Goal: Task Accomplishment & Management: Complete application form

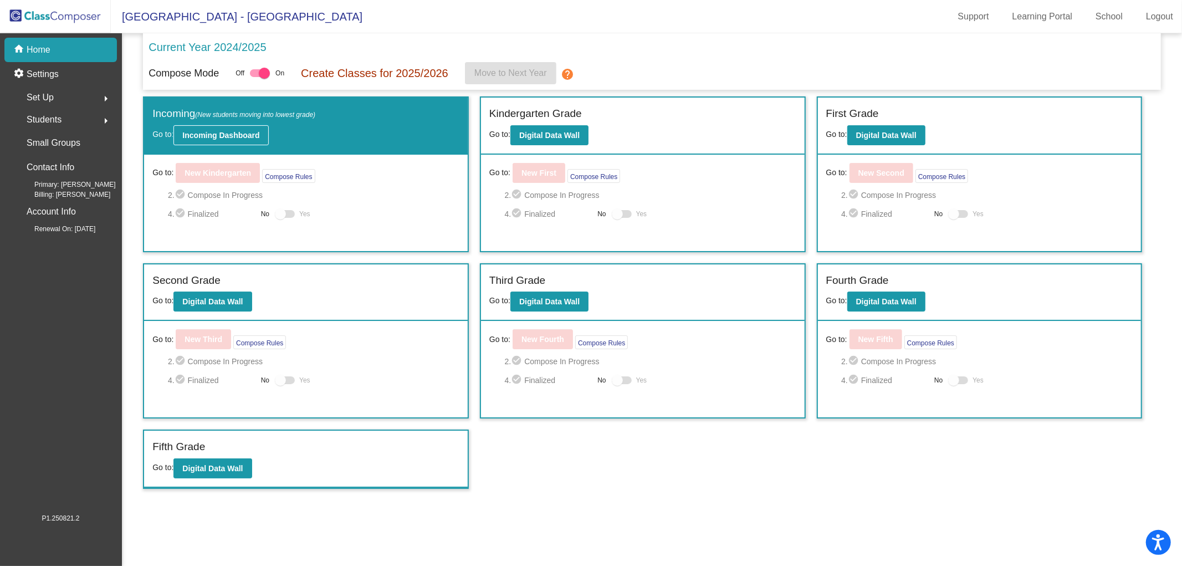
click at [195, 133] on b "Incoming Dashboard" at bounding box center [220, 135] width 77 height 9
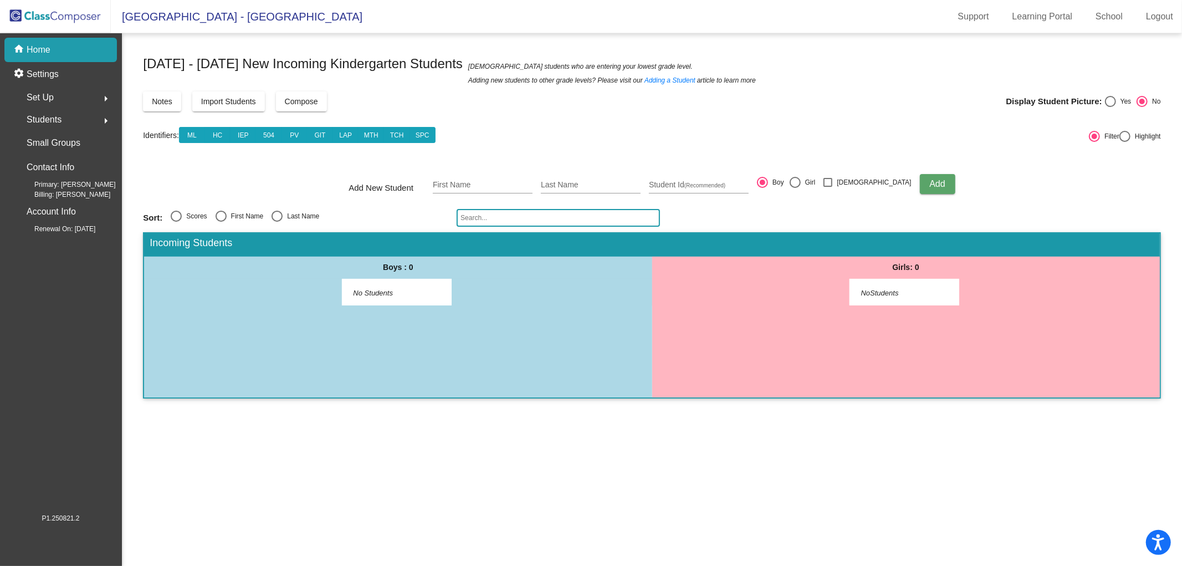
click at [53, 22] on img at bounding box center [55, 16] width 111 height 33
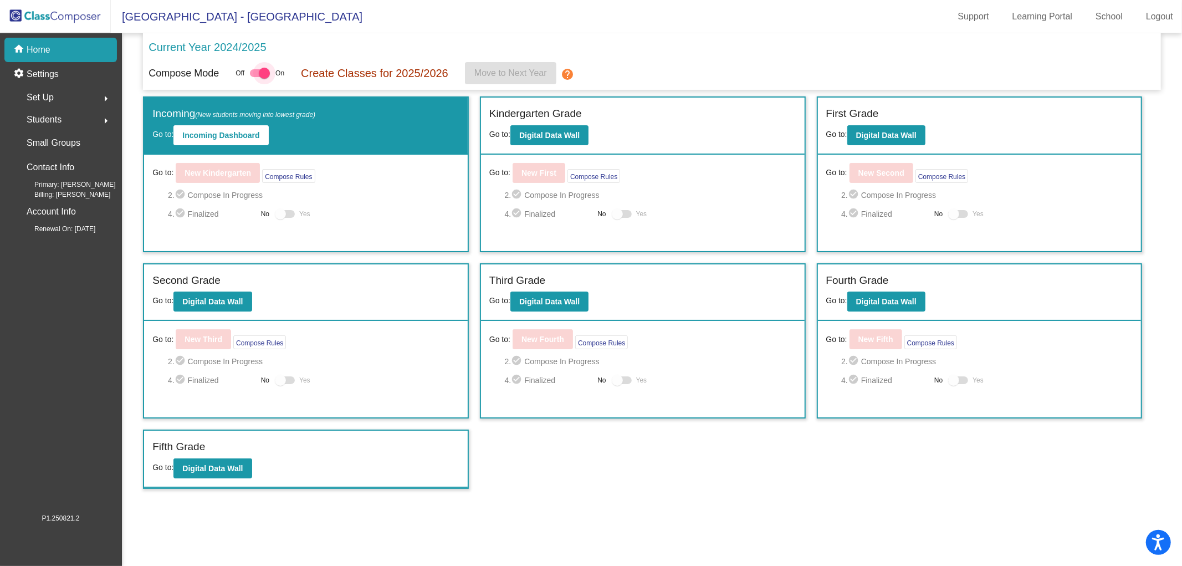
click at [257, 74] on div at bounding box center [260, 73] width 20 height 8
click at [256, 77] on input "checkbox" at bounding box center [255, 77] width 1 height 1
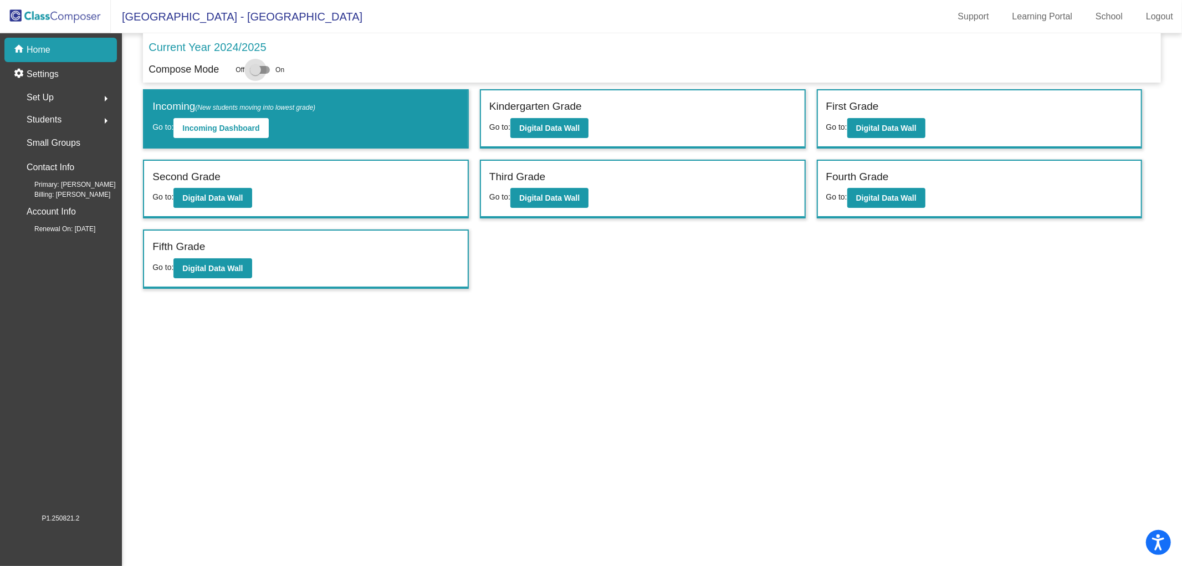
click at [256, 71] on div at bounding box center [255, 69] width 11 height 11
click at [256, 74] on input "checkbox" at bounding box center [255, 74] width 1 height 1
checkbox input "true"
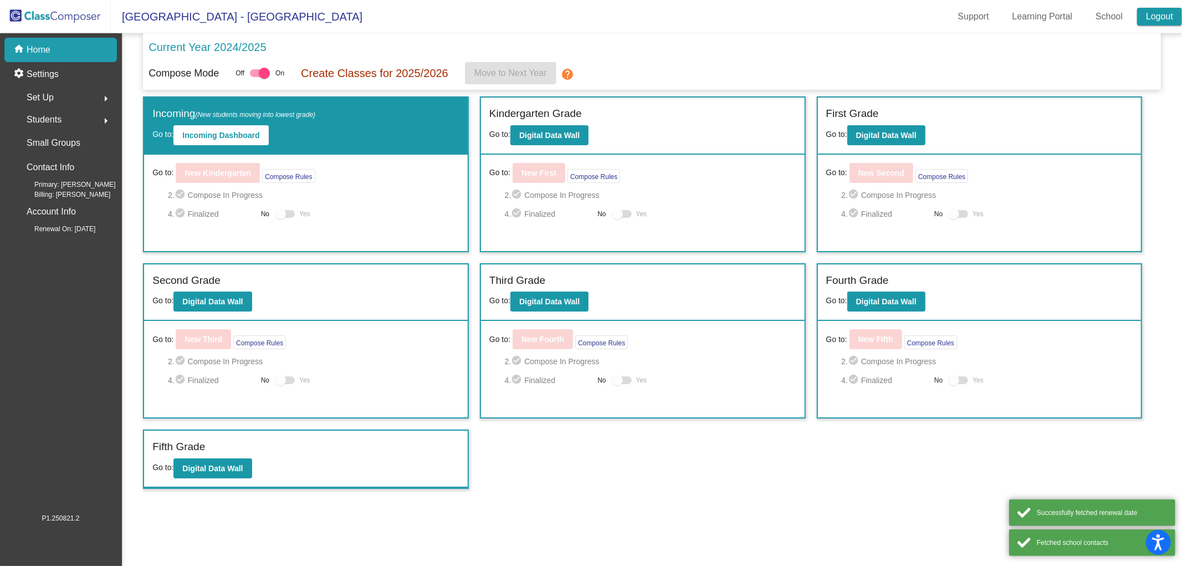
click at [1161, 19] on link "Logout" at bounding box center [1159, 17] width 45 height 18
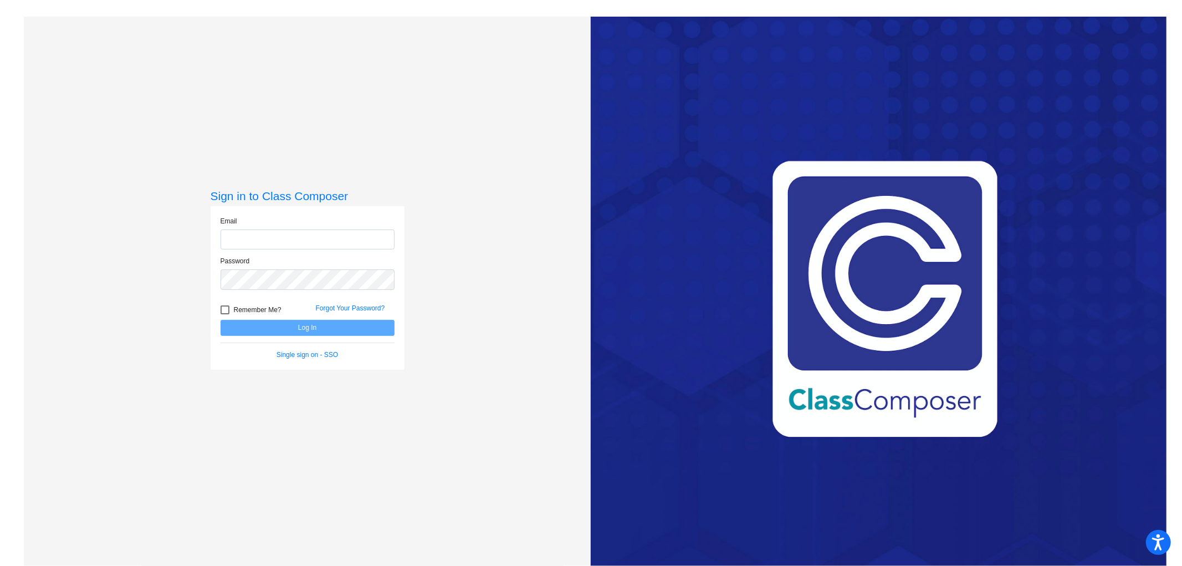
click at [294, 233] on input "email" at bounding box center [308, 239] width 174 height 21
type input "[EMAIL_ADDRESS][DOMAIN_NAME]"
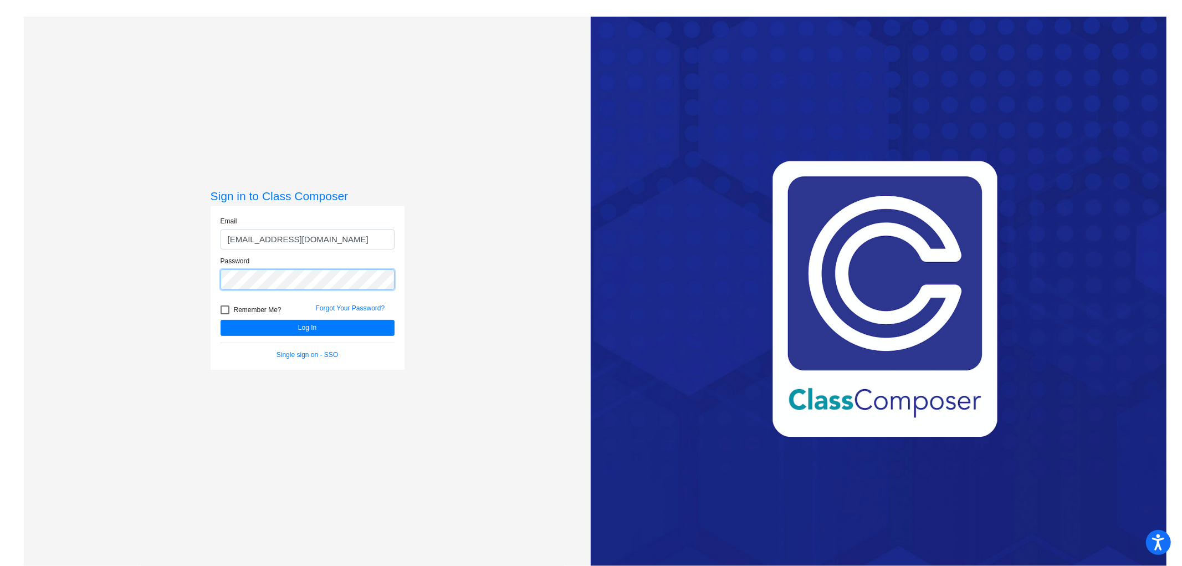
click at [221, 320] on button "Log In" at bounding box center [308, 328] width 174 height 16
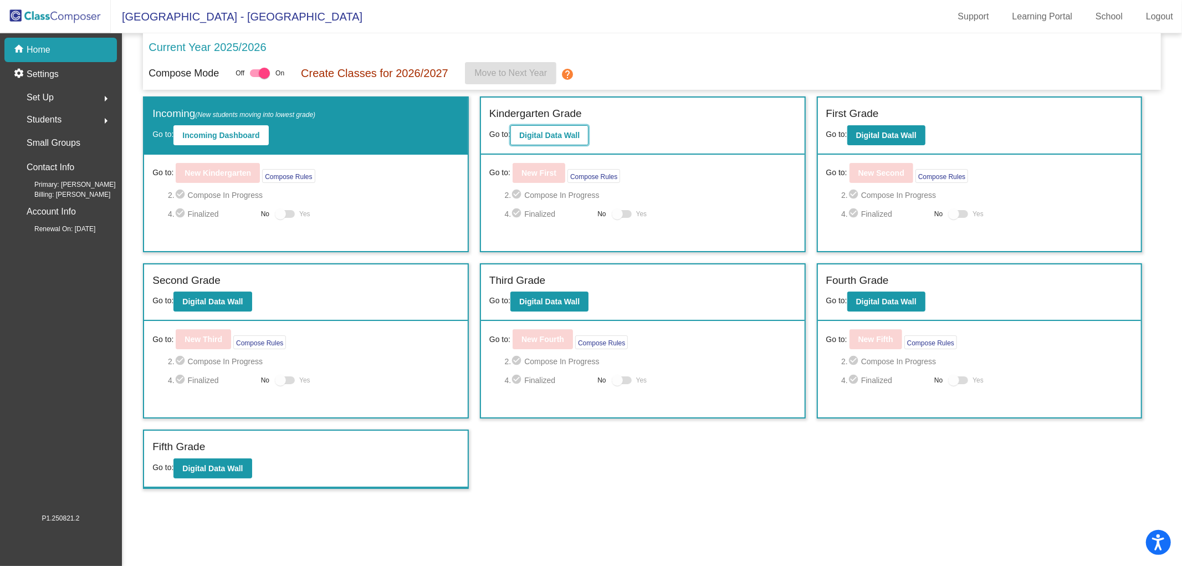
click at [543, 131] on b "Digital Data Wall" at bounding box center [549, 135] width 60 height 9
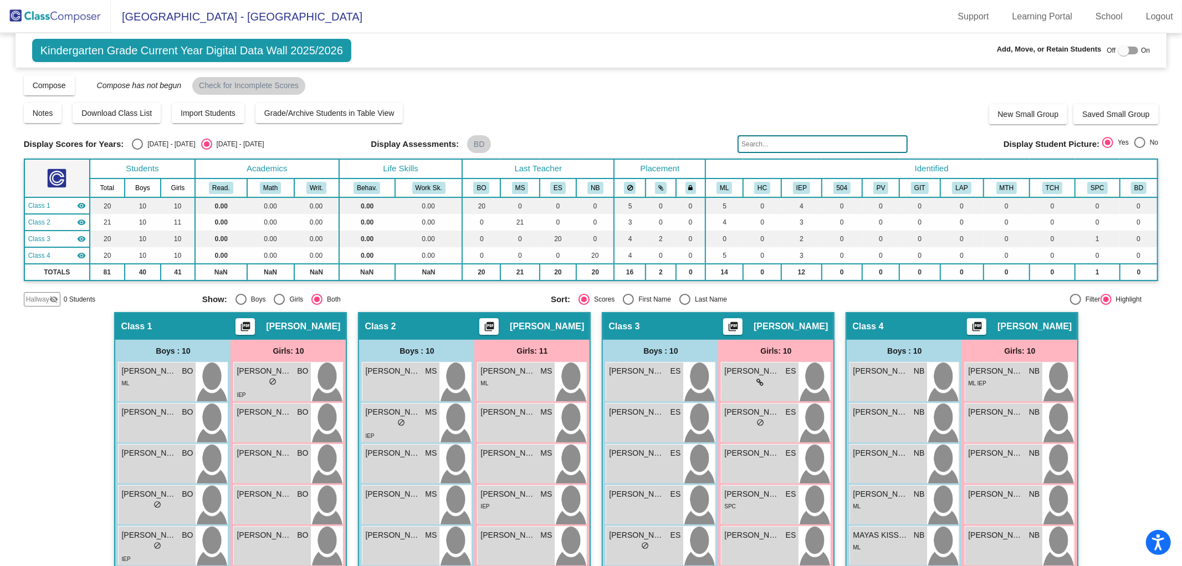
drag, startPoint x: 1176, startPoint y: 219, endPoint x: 1178, endPoint y: 229, distance: 9.6
click at [1178, 229] on mat-sidenav-content "Kindergarten Grade Current Year Digital Data Wall 2025/2026 Add, Move, or Retai…" at bounding box center [591, 299] width 1182 height 533
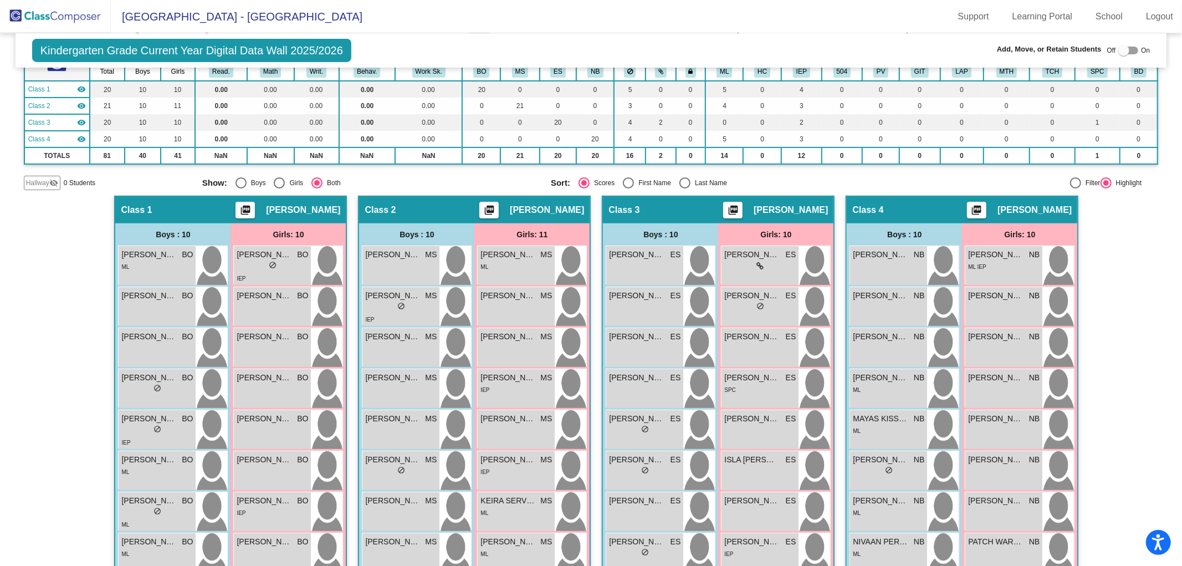
scroll to position [107, 0]
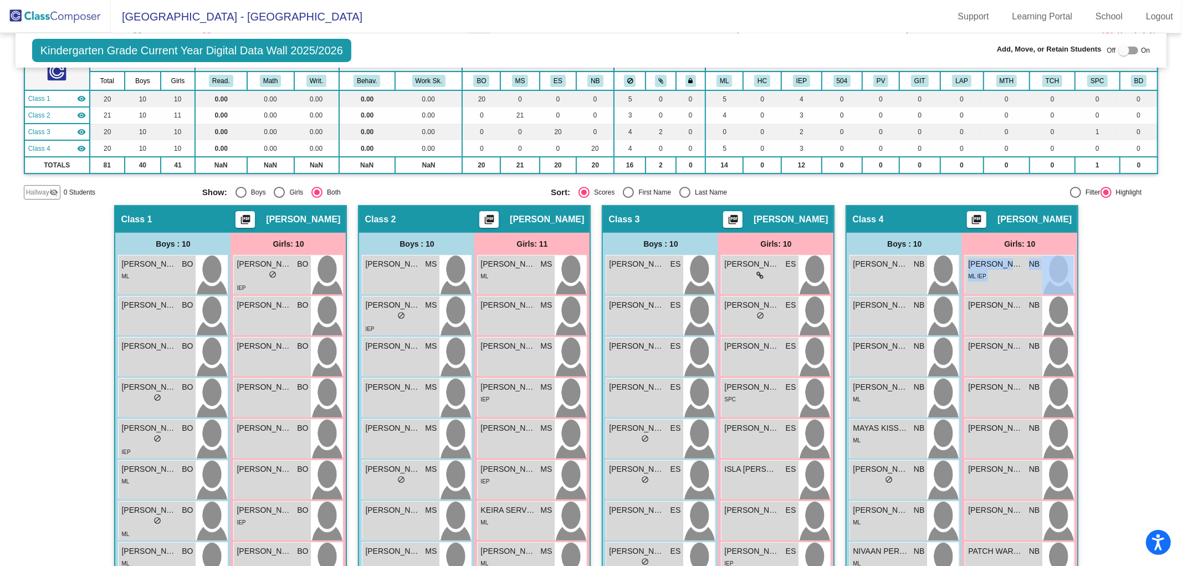
drag, startPoint x: 1176, startPoint y: 234, endPoint x: 1179, endPoint y: 257, distance: 23.0
click at [1179, 257] on mat-sidenav-content "Kindergarten Grade Current Year Digital Data Wall 2025/2026 Add, Move, or Retai…" at bounding box center [591, 299] width 1182 height 533
click at [1159, 251] on mat-sidenav-content "Kindergarten Grade Current Year Digital Data Wall 2025/2026 Add, Move, or Retai…" at bounding box center [591, 299] width 1182 height 533
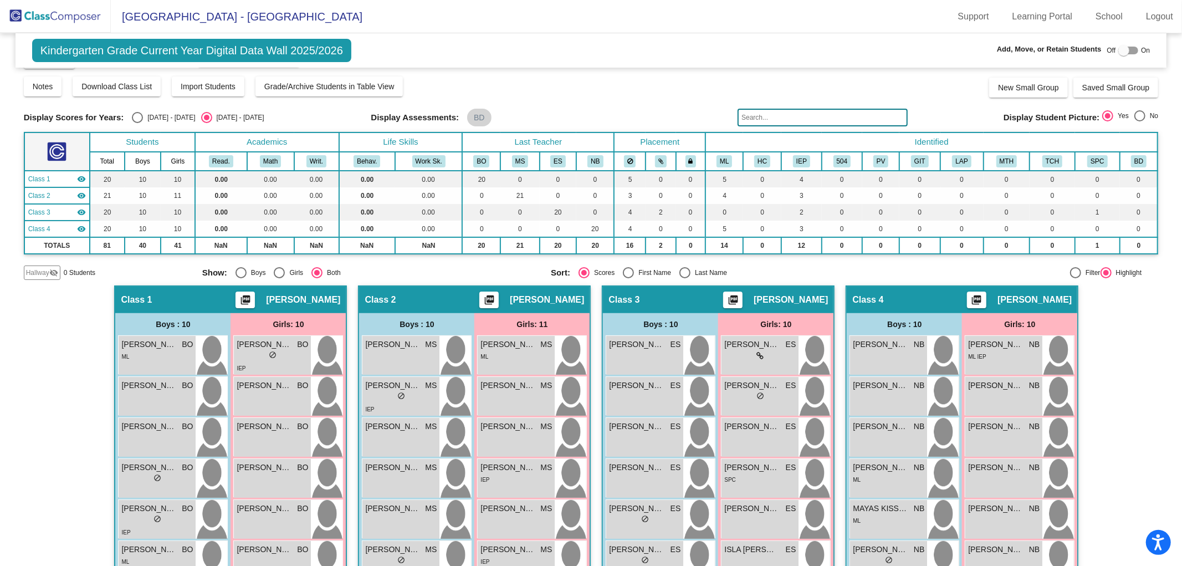
scroll to position [0, 0]
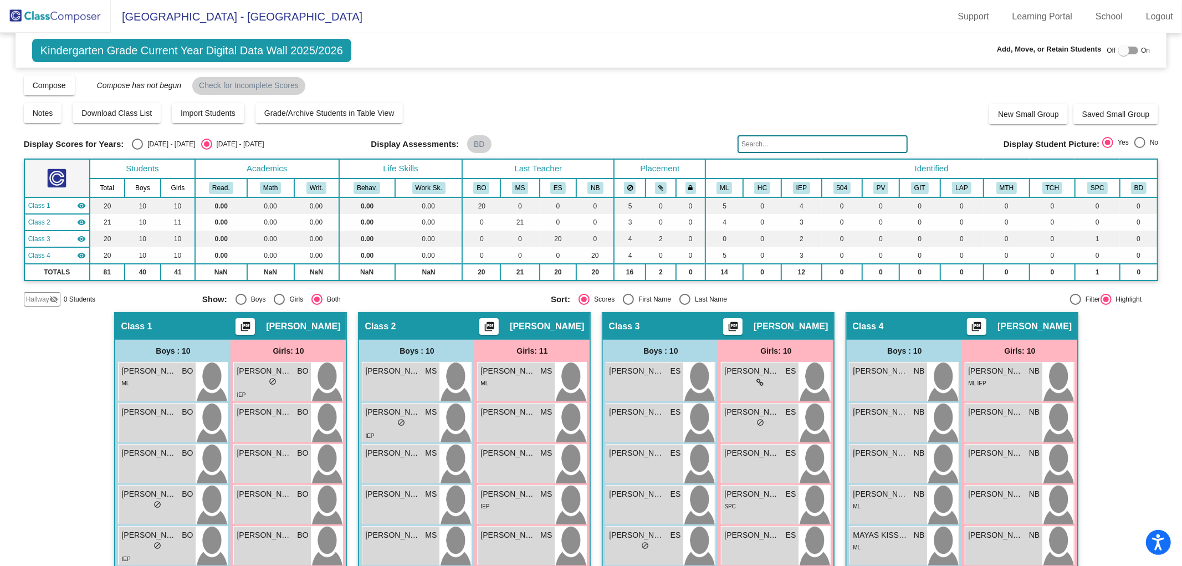
click at [52, 297] on mat-icon "visibility_off" at bounding box center [53, 299] width 9 height 9
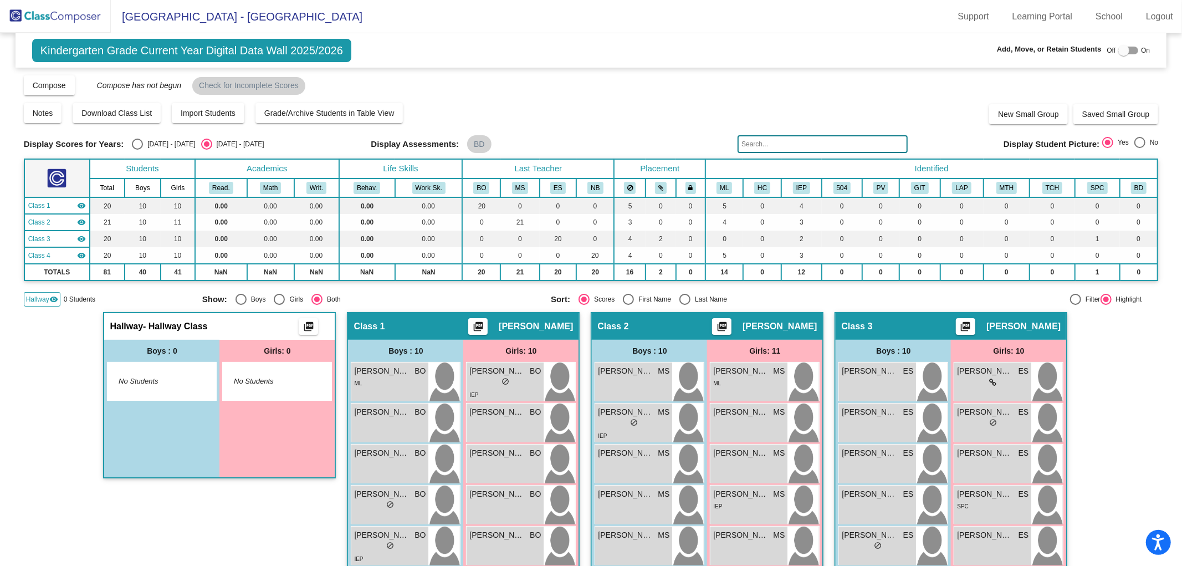
click at [152, 351] on div "Boys : 0" at bounding box center [161, 351] width 115 height 22
click at [1122, 52] on div at bounding box center [1123, 50] width 11 height 11
checkbox input "true"
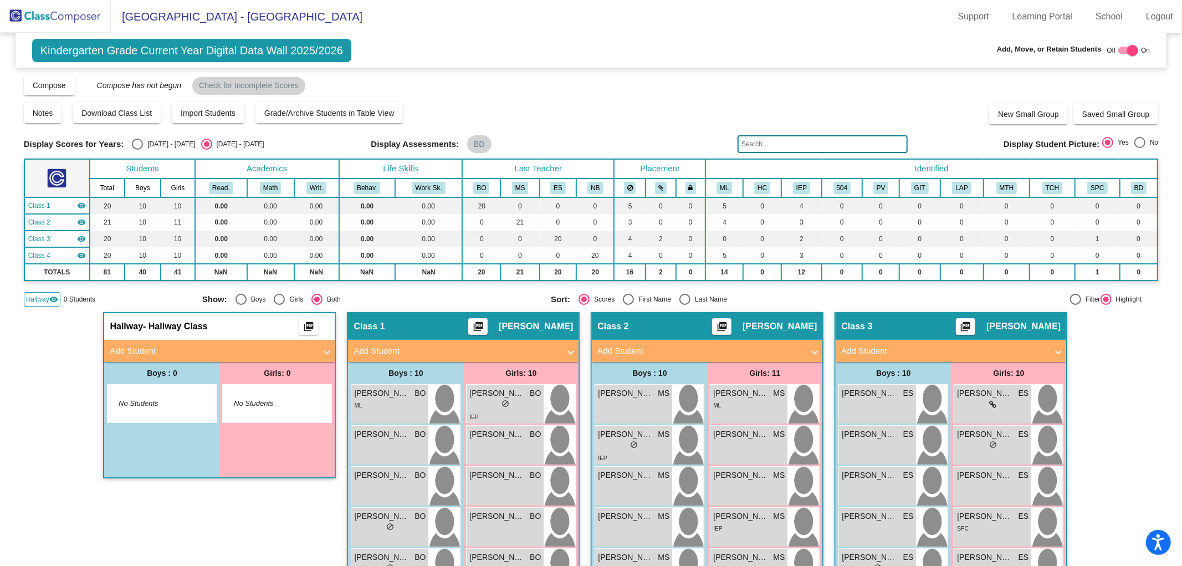
drag, startPoint x: 49, startPoint y: 295, endPoint x: 151, endPoint y: 318, distance: 105.0
click at [49, 297] on mat-icon "visibility" at bounding box center [53, 299] width 9 height 9
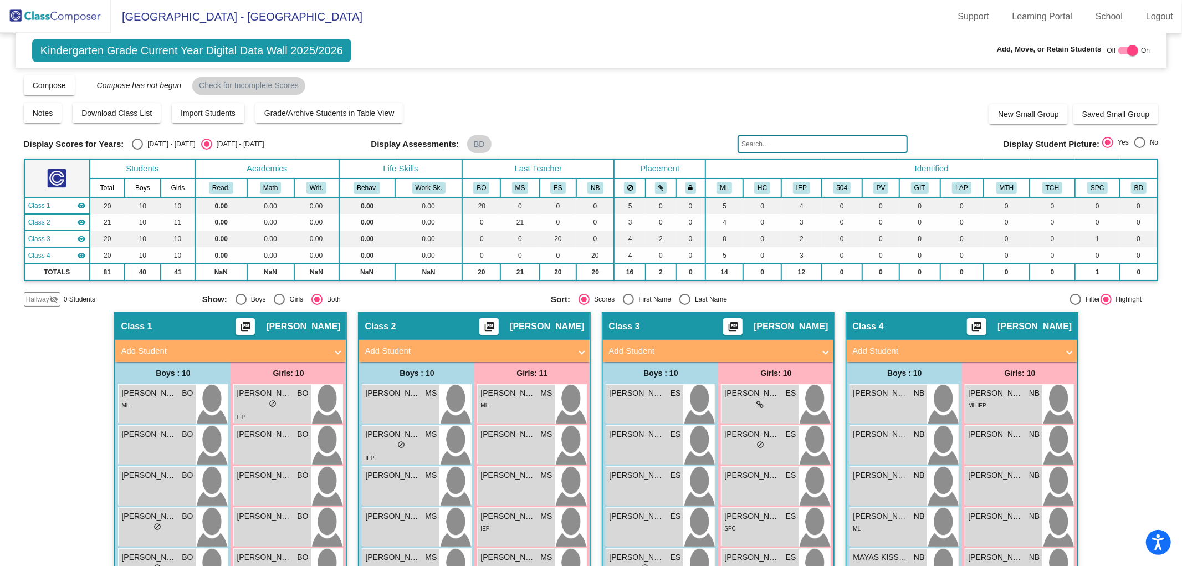
click at [946, 348] on mat-panel-title "Add Student" at bounding box center [955, 351] width 206 height 13
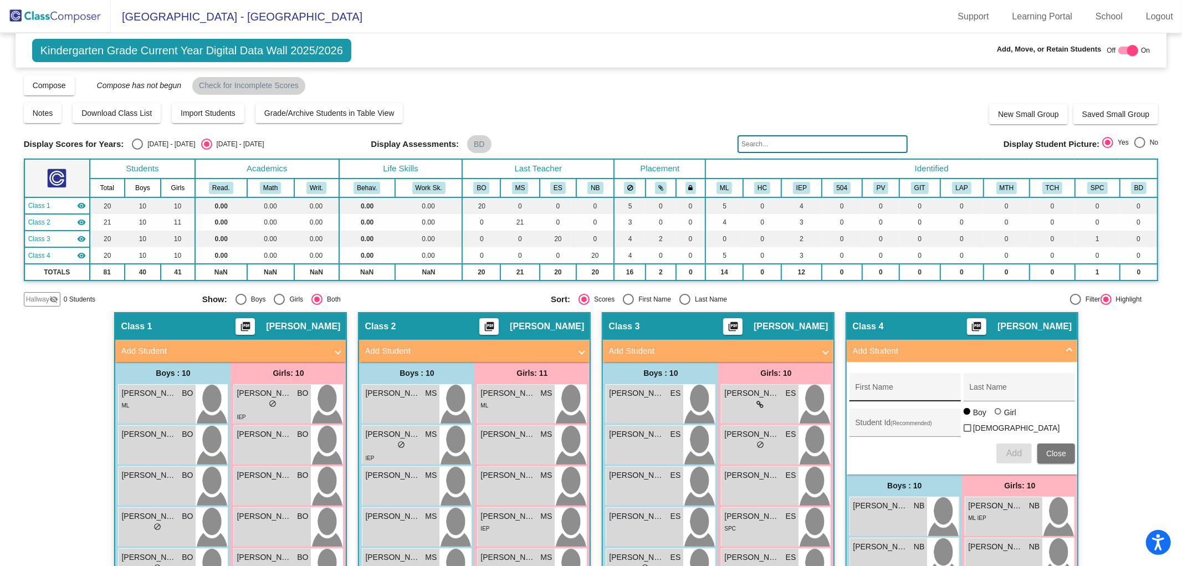
click at [869, 390] on input "First Name" at bounding box center [905, 391] width 100 height 9
type input "[PERSON_NAME]"
type input "0639313"
click at [1006, 451] on span "Add" at bounding box center [1014, 452] width 16 height 9
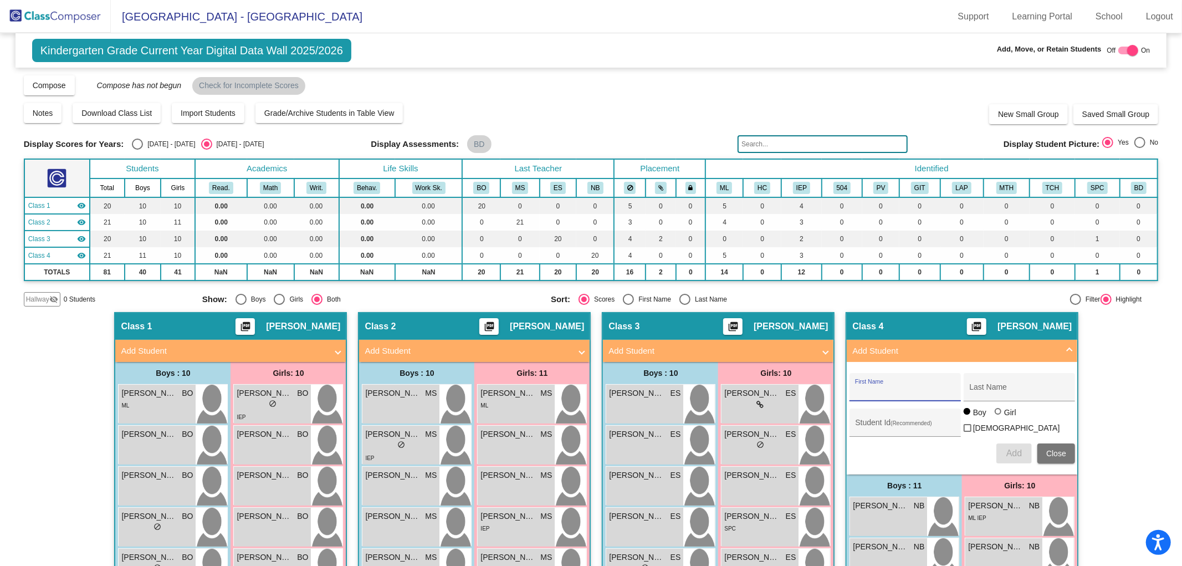
click at [1127, 50] on div at bounding box center [1132, 50] width 11 height 11
checkbox input "false"
